Goal: Transaction & Acquisition: Purchase product/service

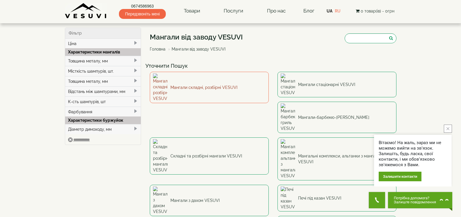
click at [196, 81] on link "Мангали складні, розбірні VESUVI" at bounding box center [209, 87] width 119 height 31
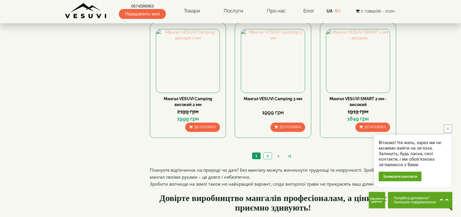
scroll to position [582, 0]
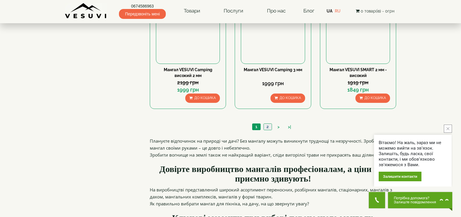
click at [267, 127] on link "2" at bounding box center [268, 127] width 8 height 6
